Goal: Navigation & Orientation: Go to known website

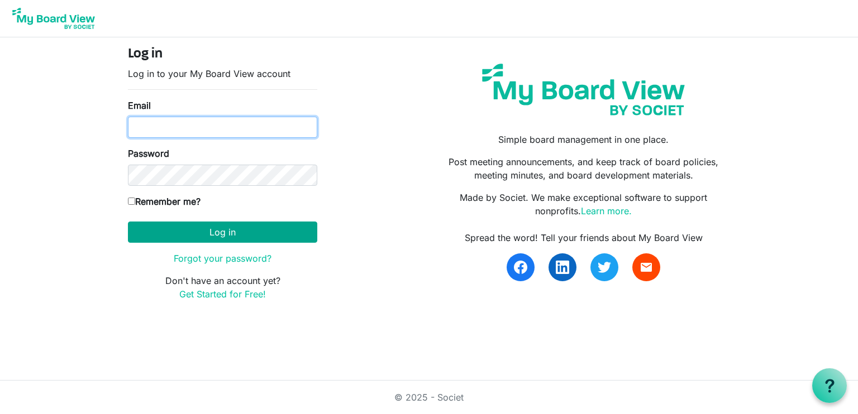
type input "[EMAIL_ADDRESS][DOMAIN_NAME]"
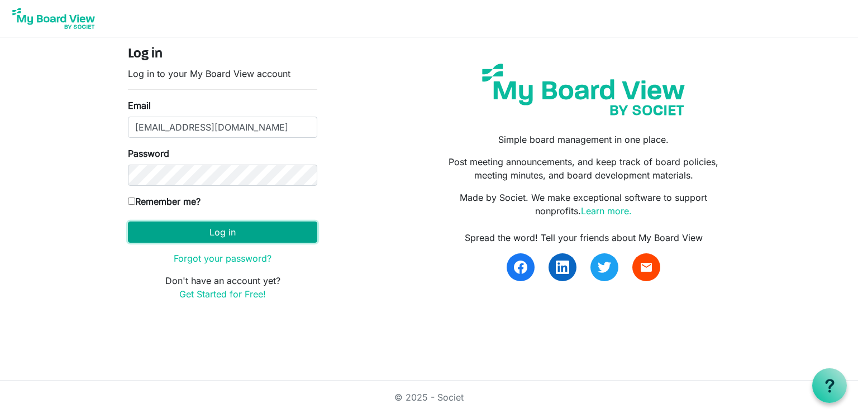
click at [247, 229] on button "Log in" at bounding box center [222, 232] width 189 height 21
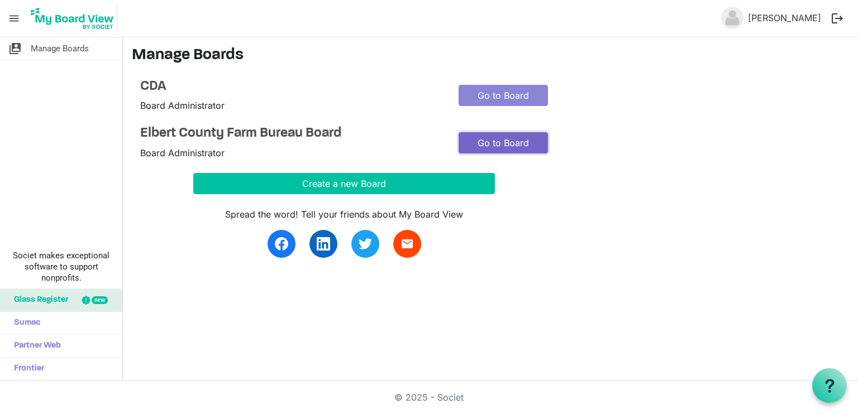
click at [523, 139] on link "Go to Board" at bounding box center [503, 142] width 89 height 21
